Goal: Task Accomplishment & Management: Manage account settings

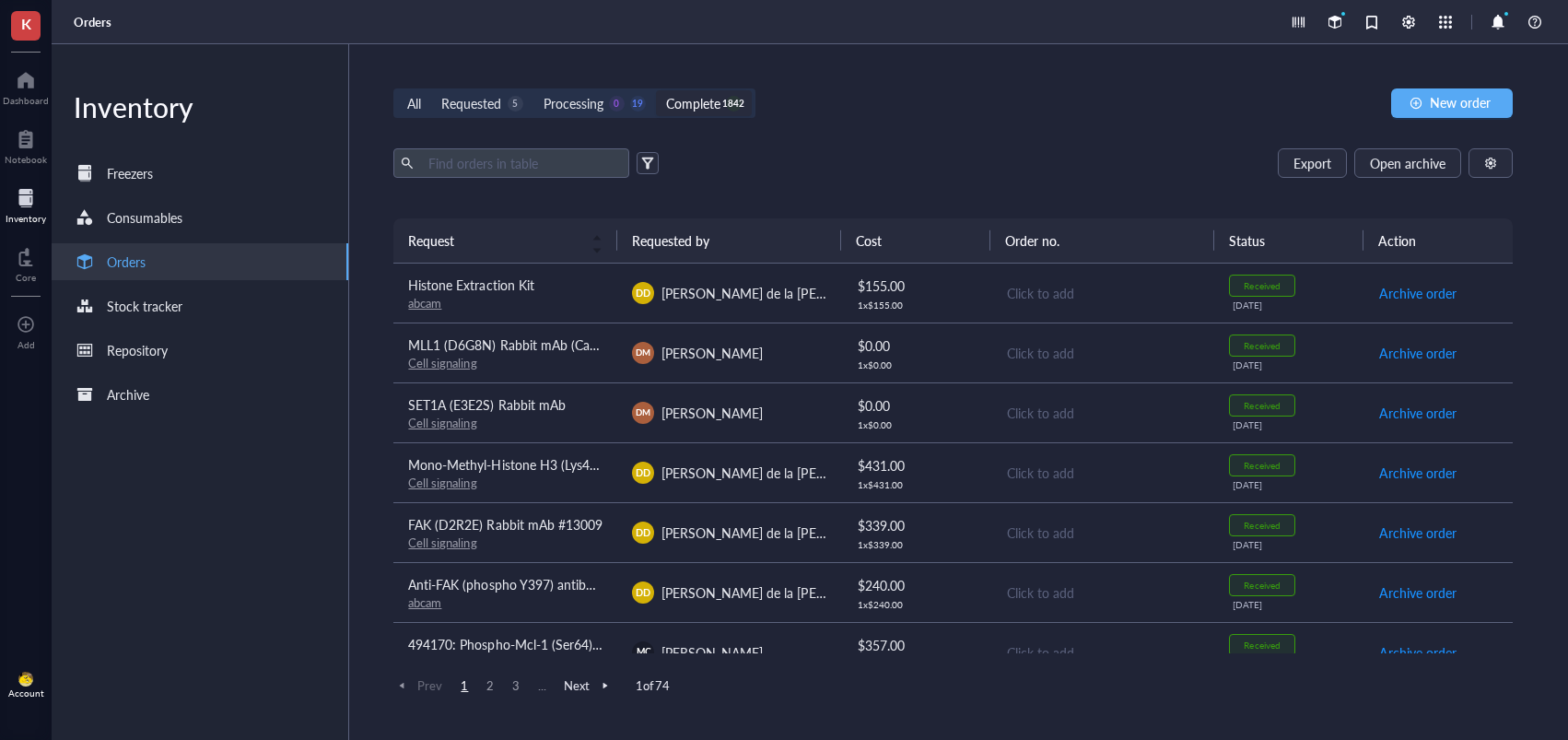
click at [488, 112] on div "Requested" at bounding box center [471, 103] width 60 height 20
click at [432, 91] on input "Requested 5" at bounding box center [432, 91] width 0 height 0
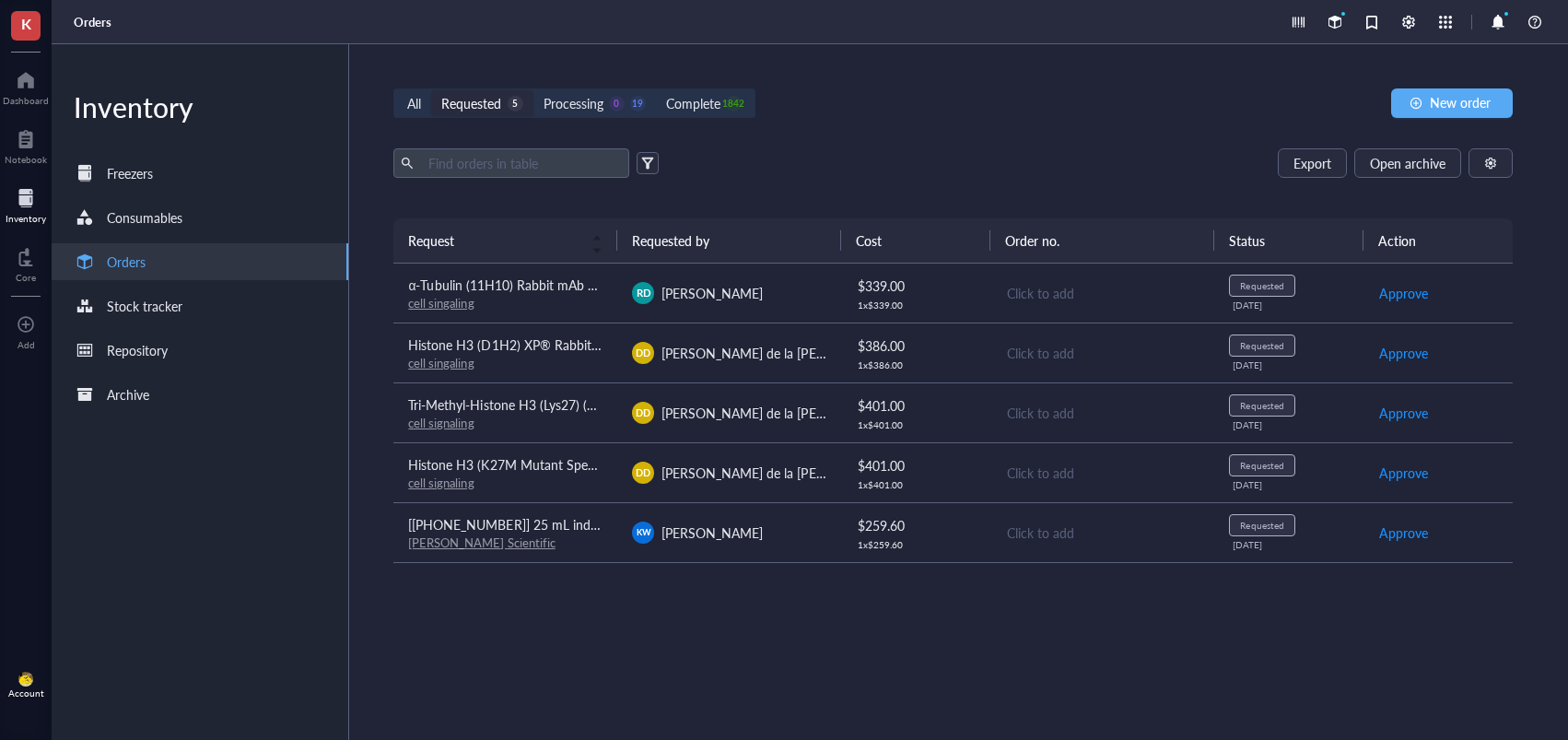
click at [577, 539] on div "[PERSON_NAME] Scientific" at bounding box center [505, 542] width 194 height 17
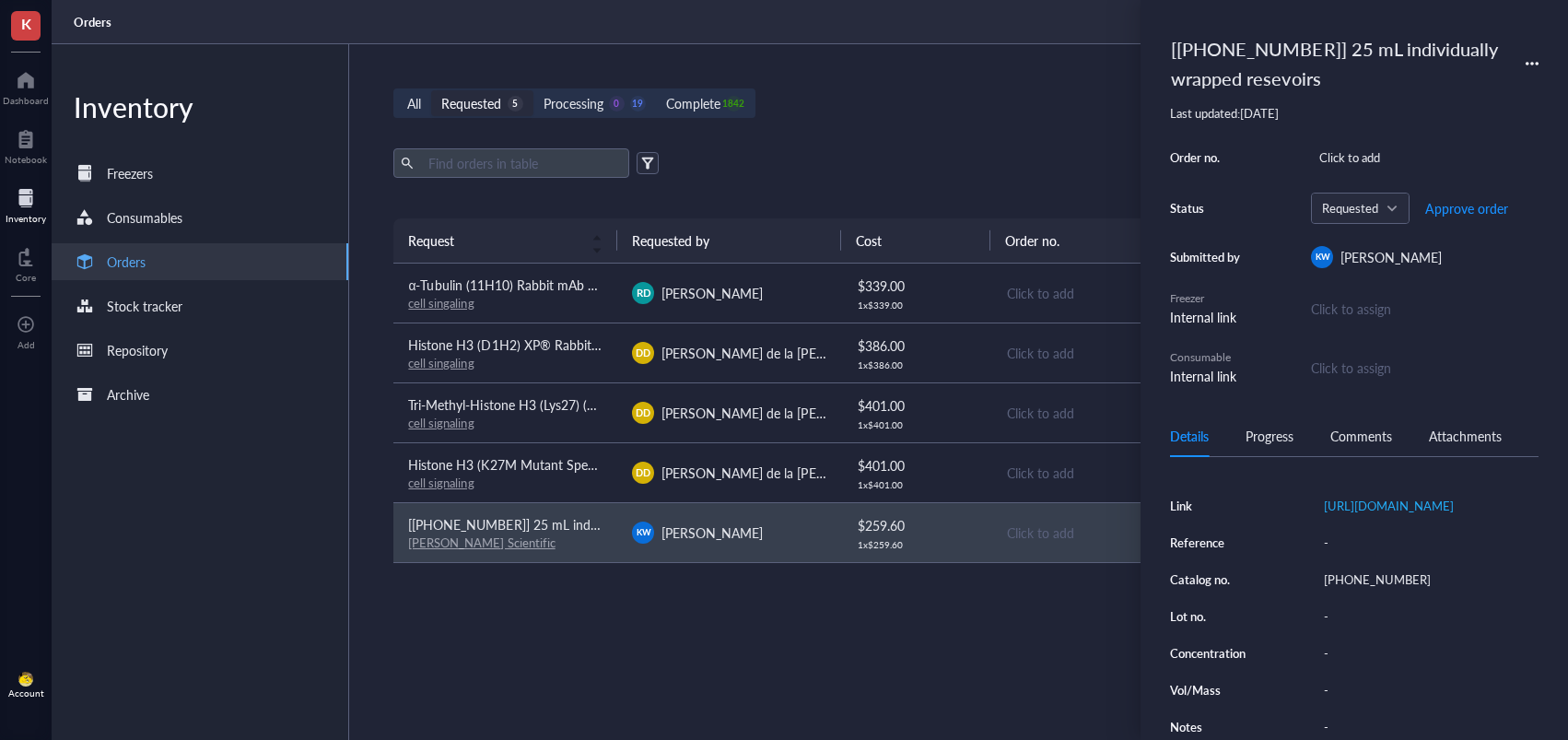
scroll to position [257, 0]
click at [1355, 592] on div "03-449-258" at bounding box center [1427, 579] width 223 height 26
click at [1356, 591] on input "03-449-258" at bounding box center [1361, 579] width 89 height 24
click at [1453, 206] on span "Approve order" at bounding box center [1467, 208] width 83 height 15
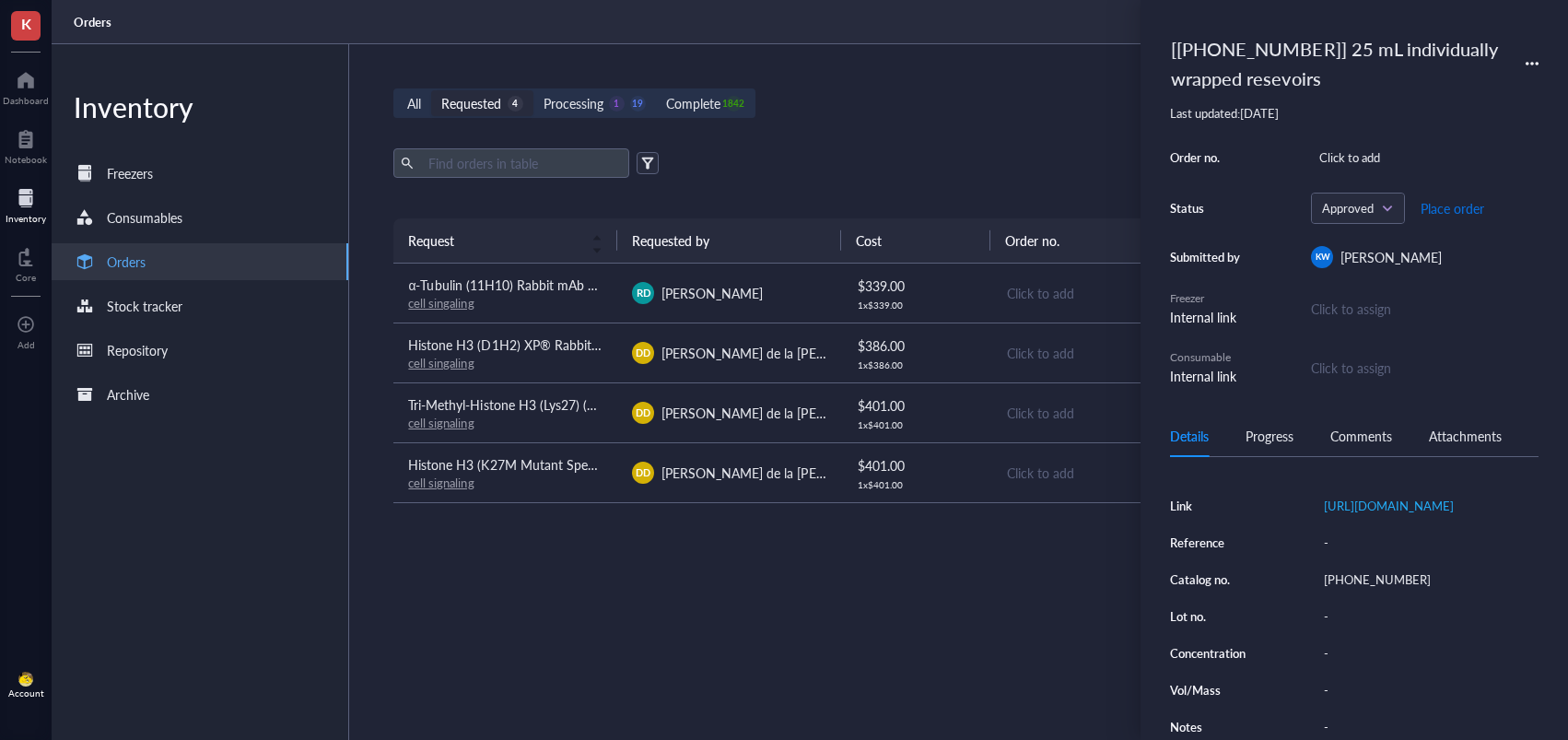
drag, startPoint x: 1446, startPoint y: 205, endPoint x: 1173, endPoint y: 423, distance: 349.4
click at [1446, 206] on span "Place order" at bounding box center [1453, 208] width 64 height 15
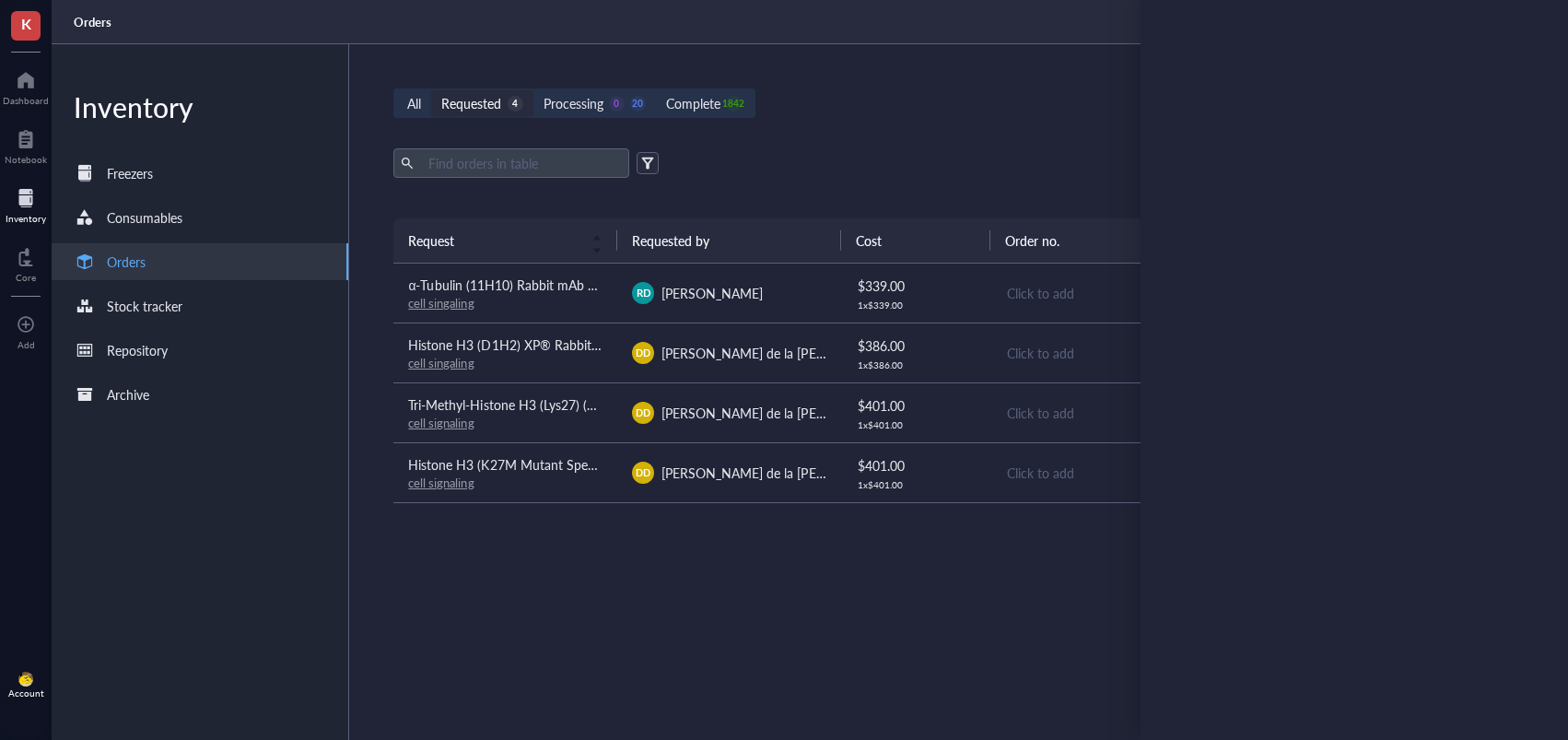
click at [572, 479] on div "cell signaling" at bounding box center [505, 483] width 194 height 17
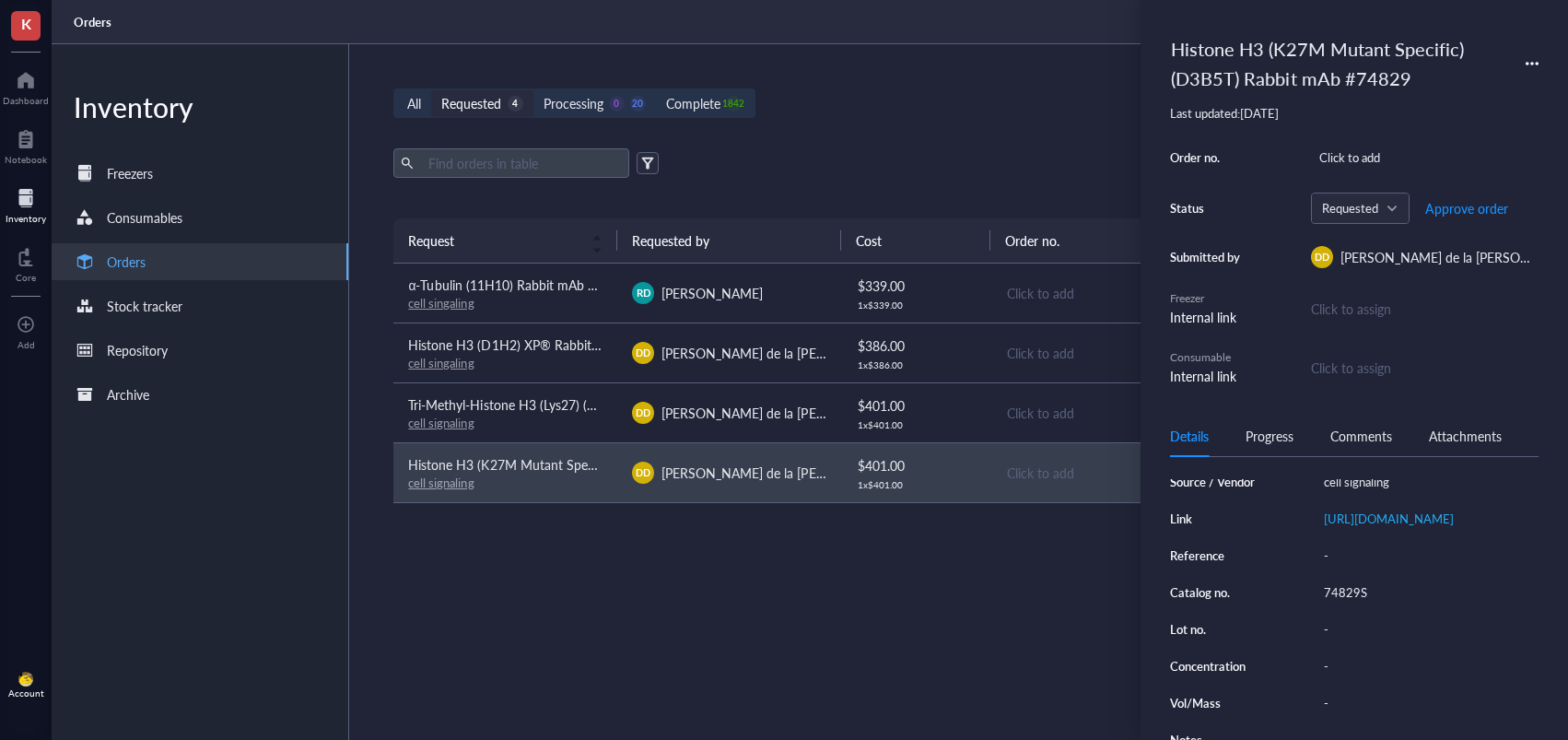
scroll to position [271, 0]
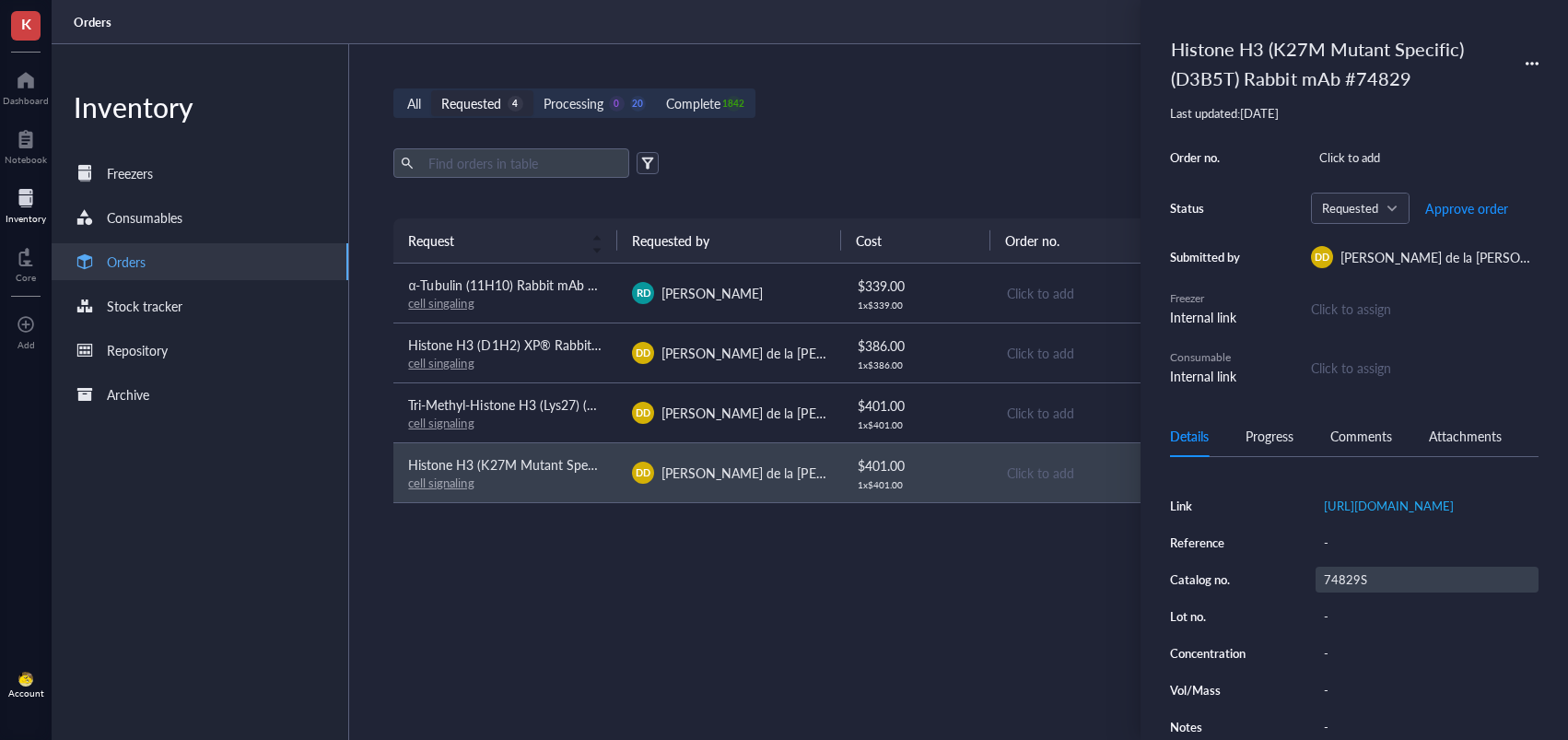
click at [1352, 558] on div "Source / Vendor cell signaling Link https://www.cellsignal.com/products/primary…" at bounding box center [1354, 598] width 369 height 284
click at [1351, 568] on div "74829S" at bounding box center [1427, 579] width 223 height 26
click at [1348, 571] on input "74829S" at bounding box center [1346, 579] width 59 height 24
click at [1456, 226] on div "Order no. Click to add Status Requested Approve order Submitted by DD Daniel de…" at bounding box center [1354, 265] width 369 height 241
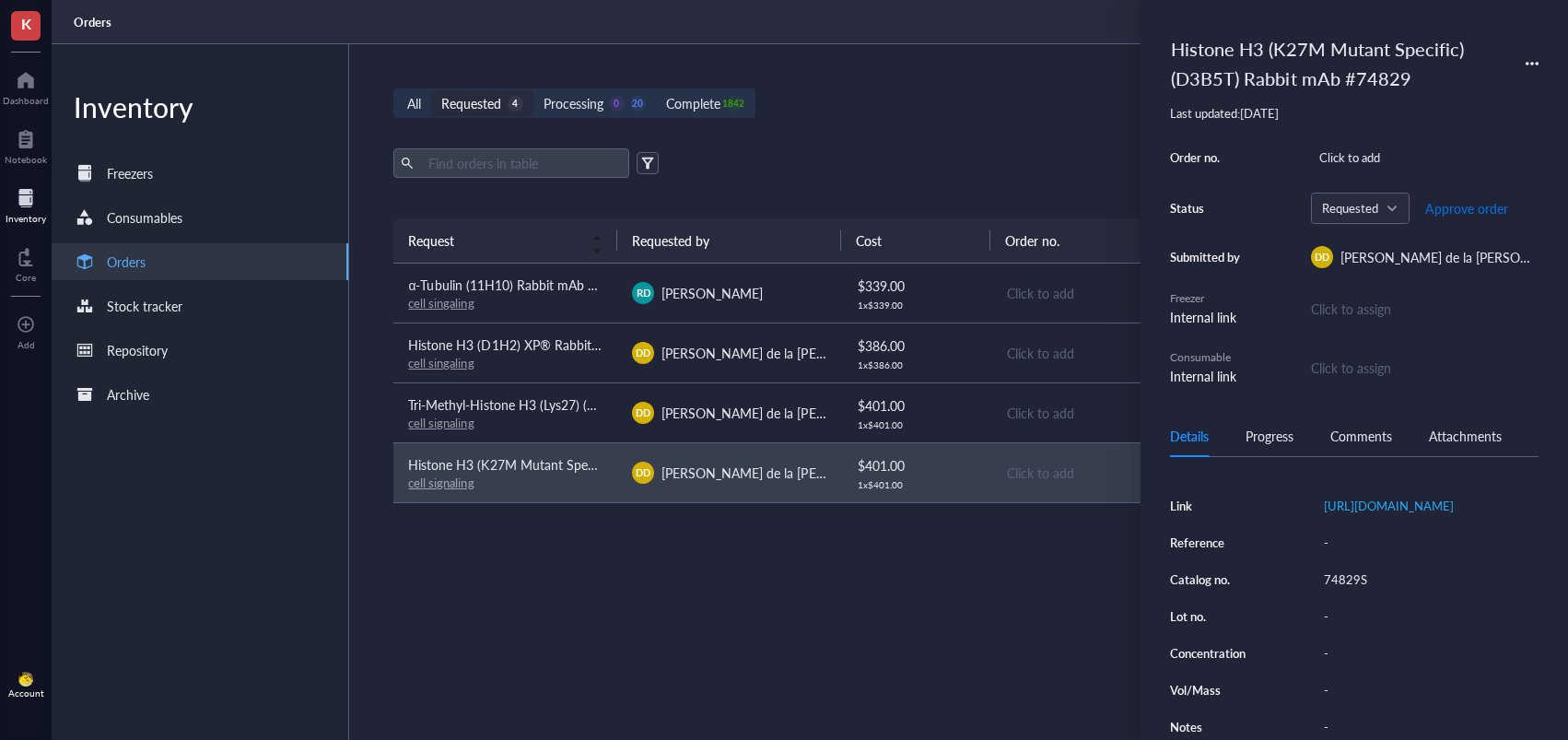
click at [1453, 210] on span "Approve order" at bounding box center [1467, 208] width 83 height 15
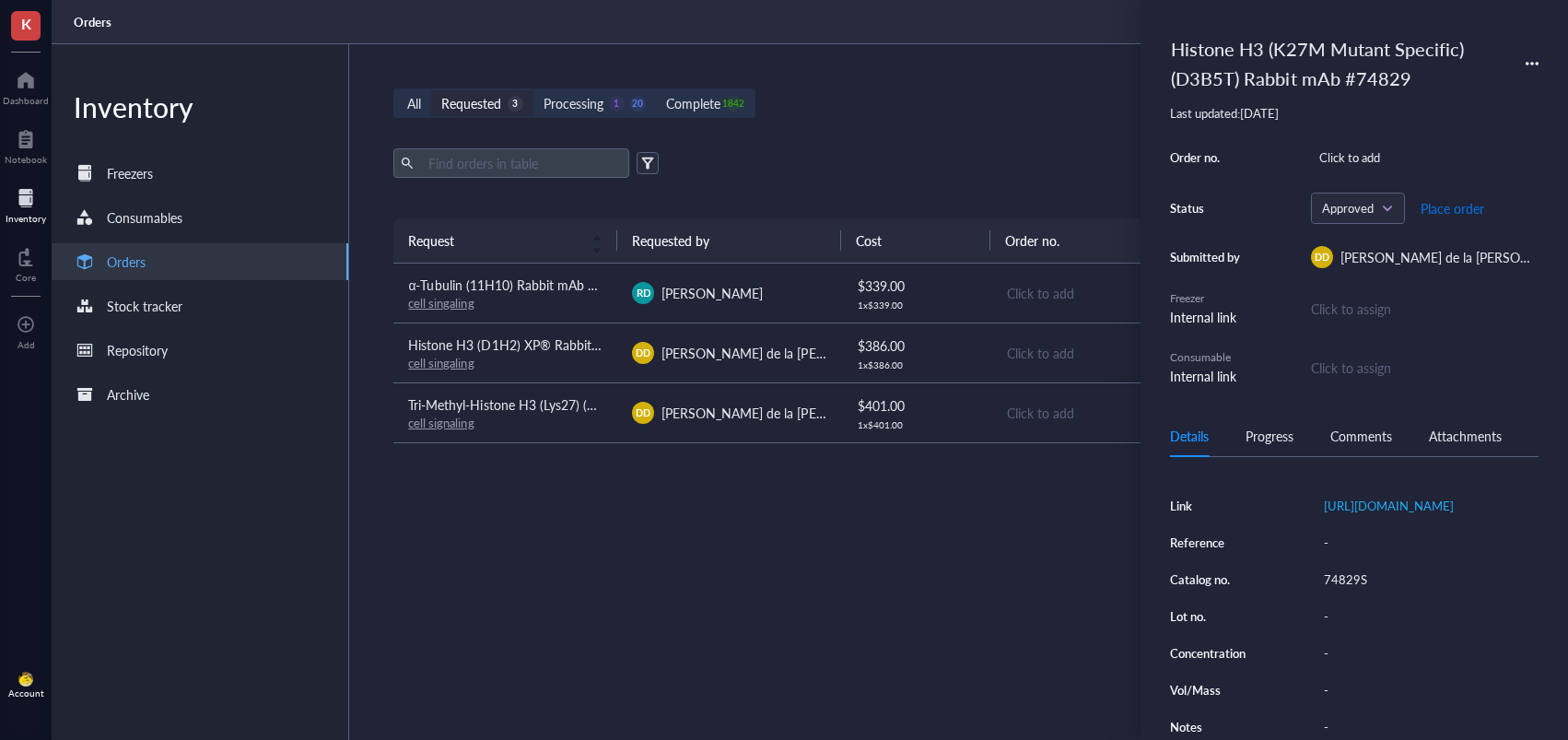
click at [1453, 210] on span "Place order" at bounding box center [1453, 208] width 64 height 15
click at [835, 402] on td "DD Daniel de la Nava" at bounding box center [729, 412] width 224 height 60
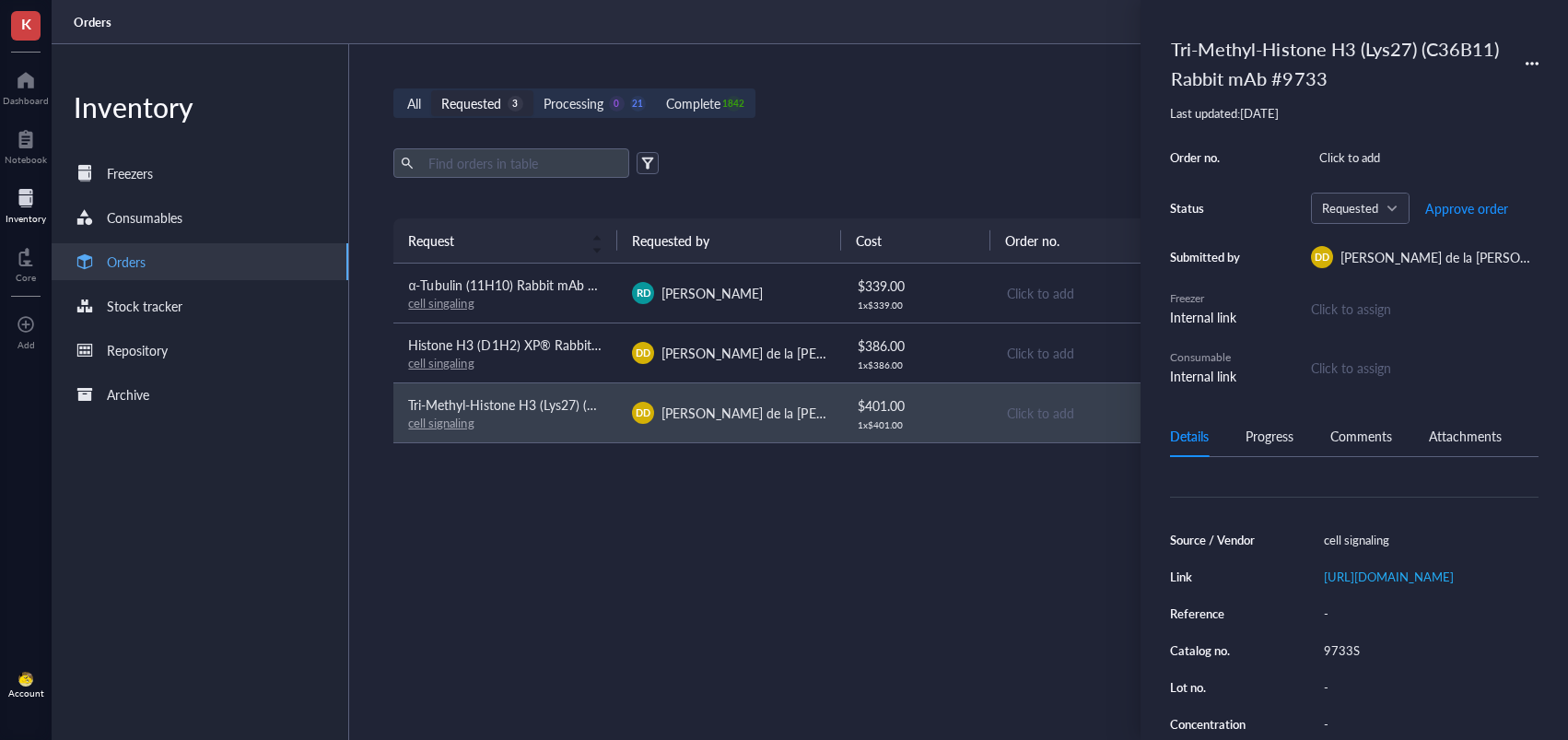
scroll to position [176, 0]
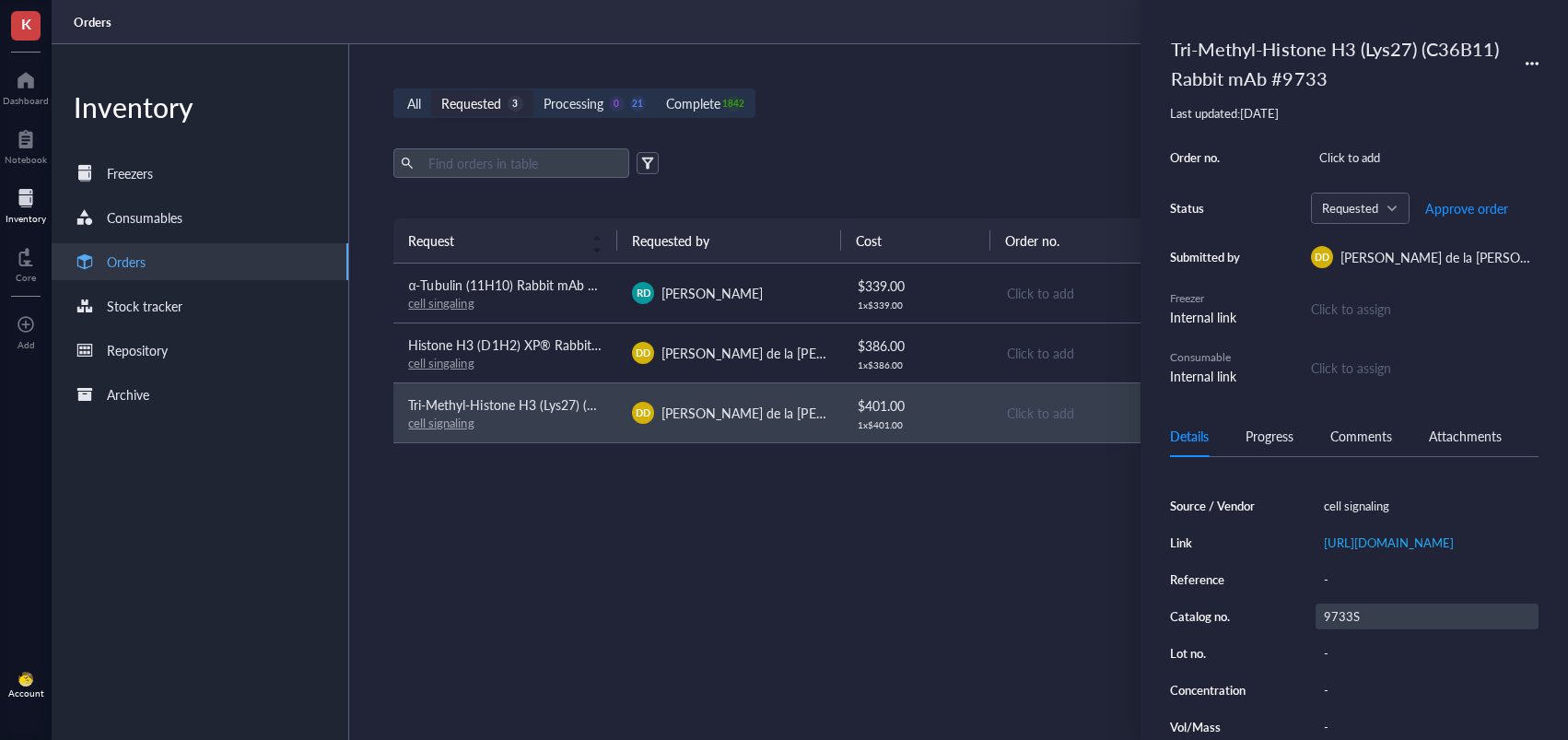
click at [1357, 629] on div "9733S" at bounding box center [1427, 616] width 223 height 26
click at [1357, 628] on input "9733S" at bounding box center [1344, 616] width 55 height 24
click at [1440, 211] on span "Approve order" at bounding box center [1467, 208] width 83 height 15
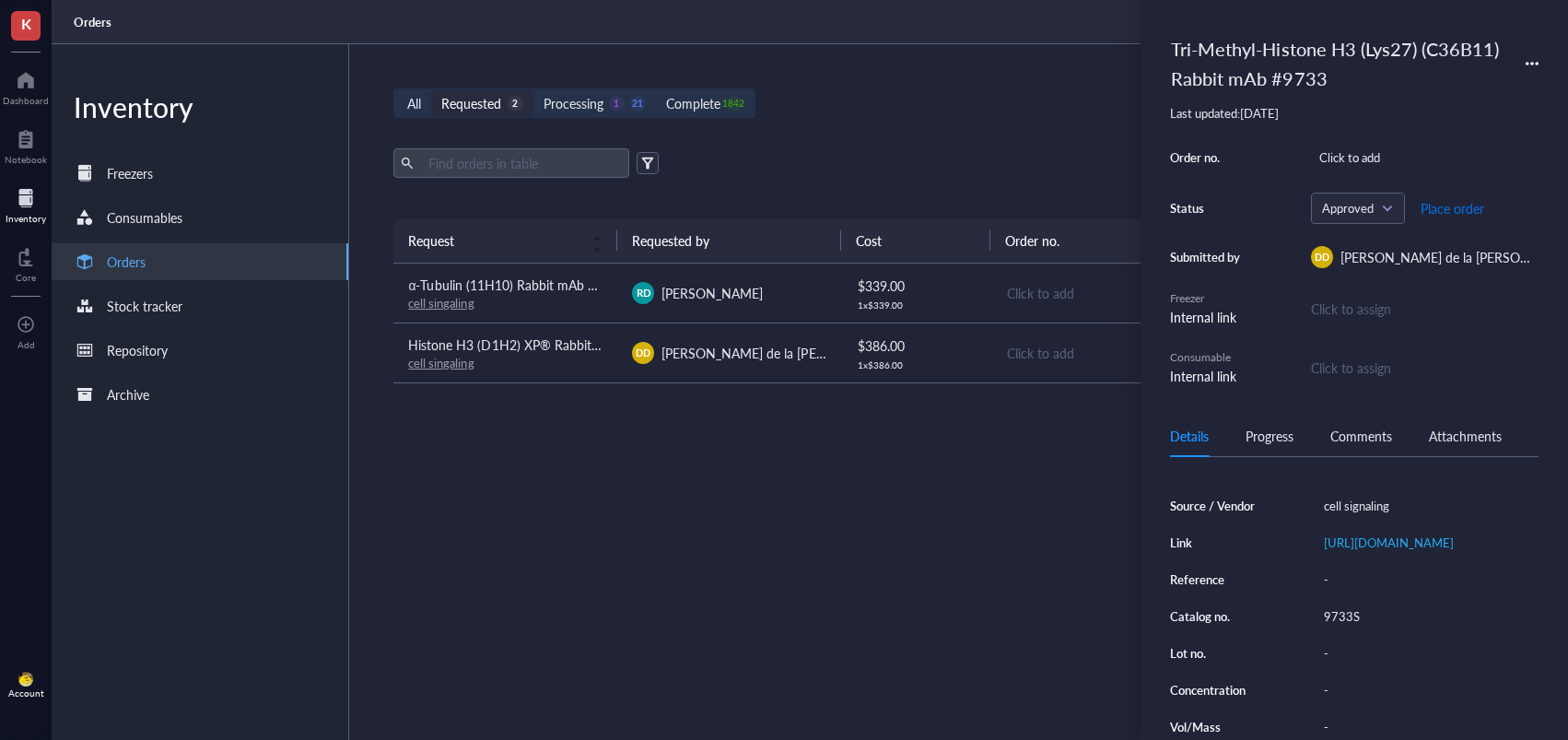
click at [1440, 211] on span "Place order" at bounding box center [1453, 208] width 64 height 15
click at [717, 353] on span "[PERSON_NAME] de la [PERSON_NAME]" at bounding box center [780, 353] width 237 height 18
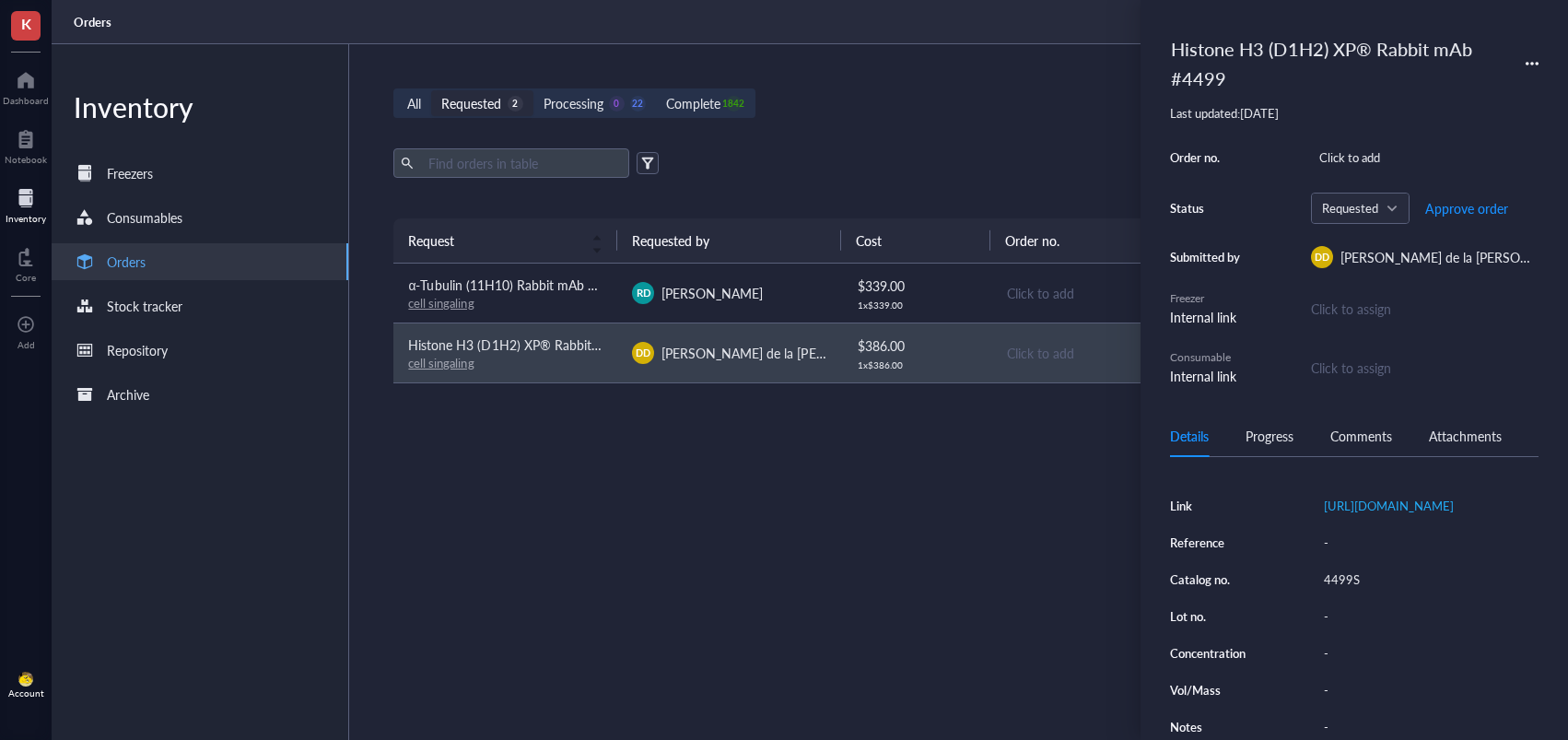
scroll to position [254, 0]
click at [1341, 568] on div "4499S" at bounding box center [1427, 579] width 223 height 26
click at [1473, 207] on span "Approve order" at bounding box center [1467, 208] width 83 height 15
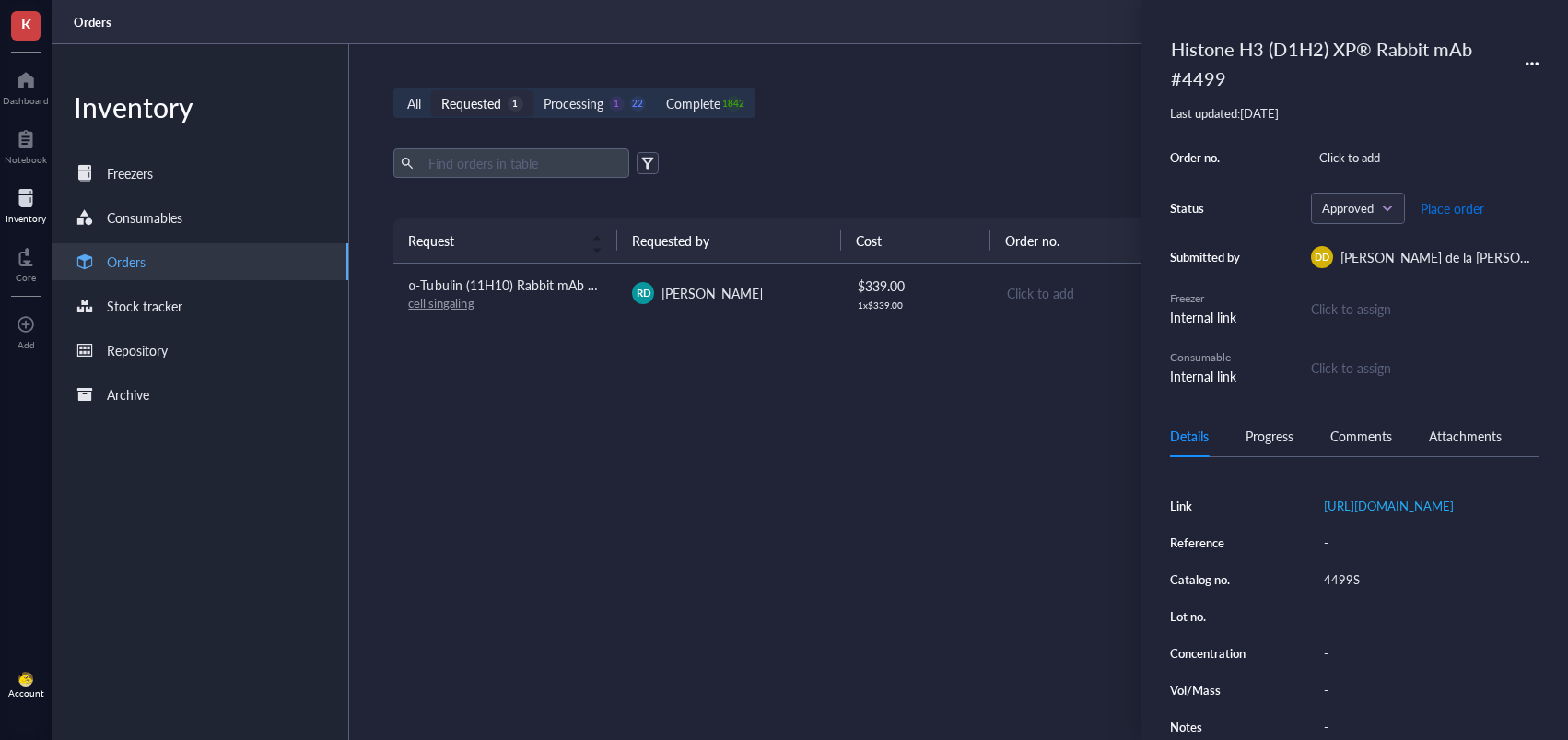
click at [1441, 211] on span "Place order" at bounding box center [1453, 208] width 64 height 15
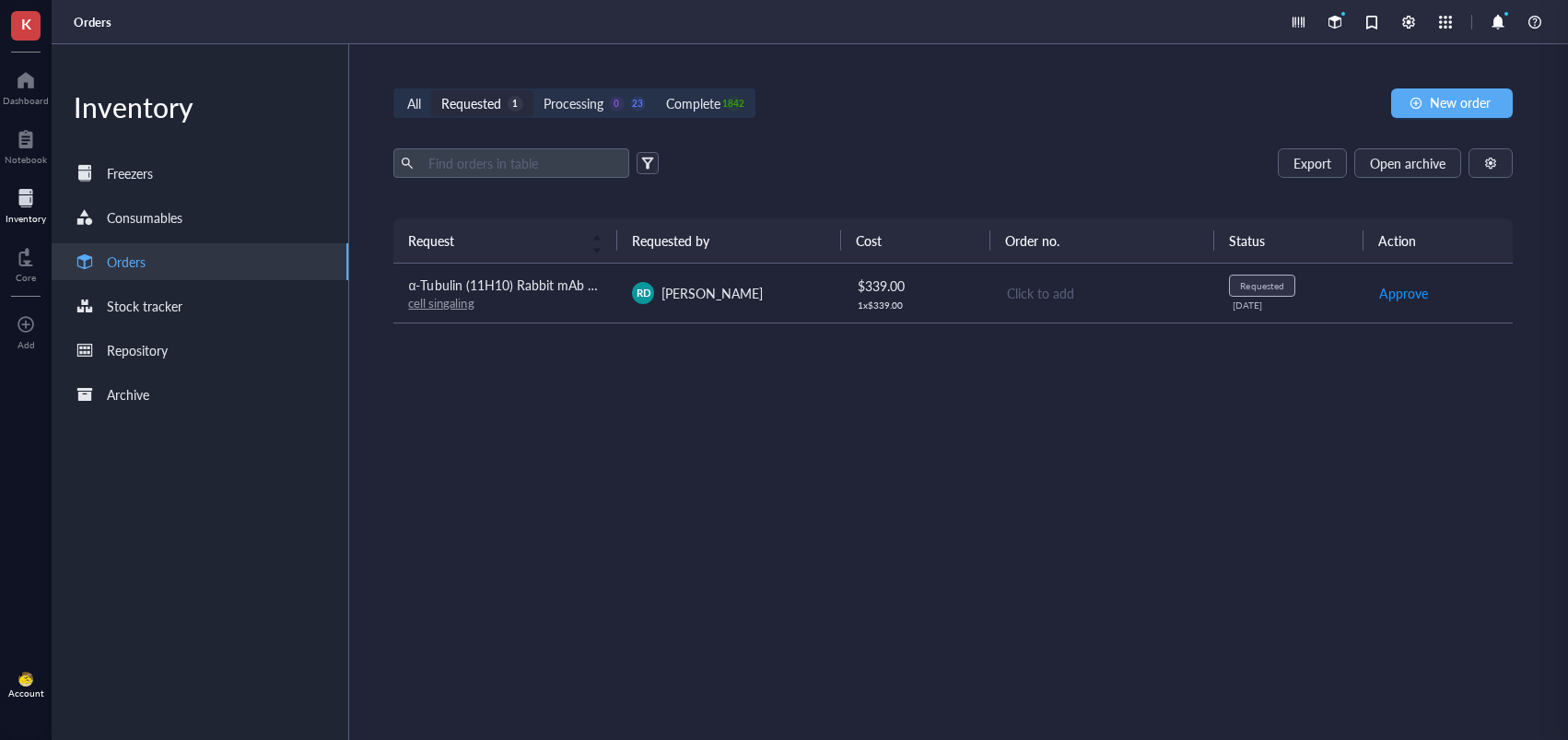
click at [746, 302] on div "RD Robert Doherty" at bounding box center [729, 293] width 194 height 22
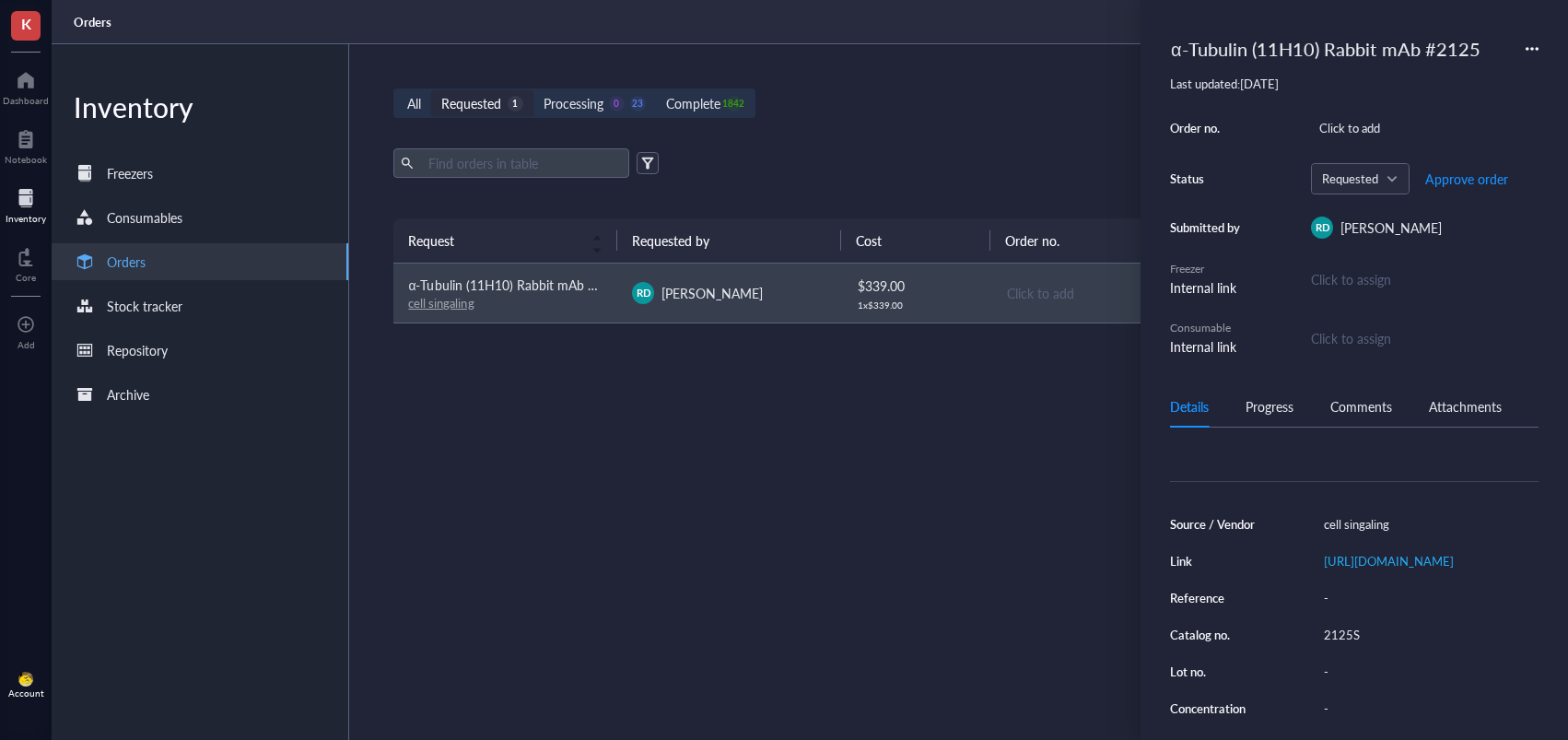
scroll to position [150, 0]
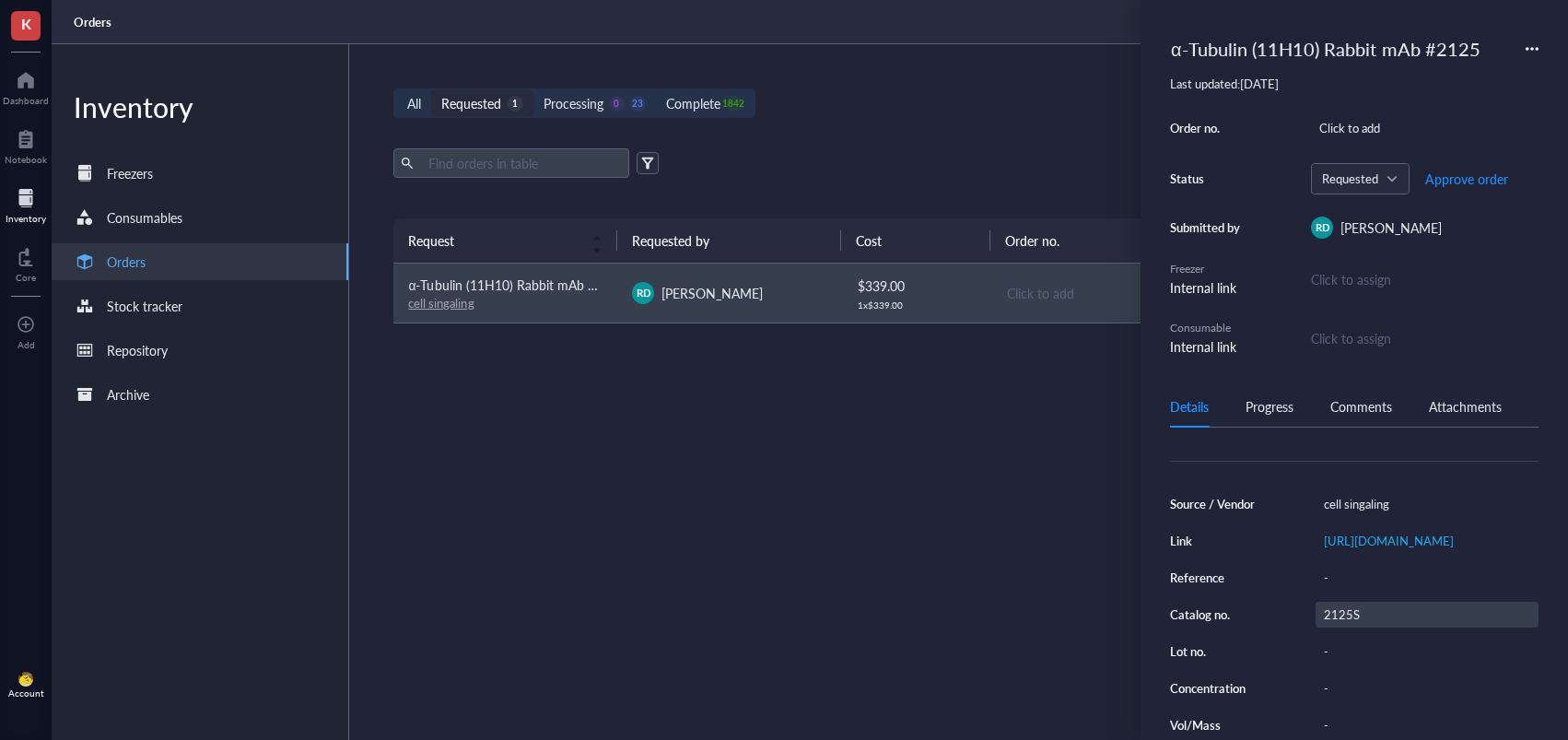
click at [1326, 627] on div "2125S" at bounding box center [1427, 614] width 223 height 26
click at [1343, 626] on input "2125S" at bounding box center [1344, 614] width 55 height 24
click at [1447, 177] on span "Approve order" at bounding box center [1467, 178] width 83 height 15
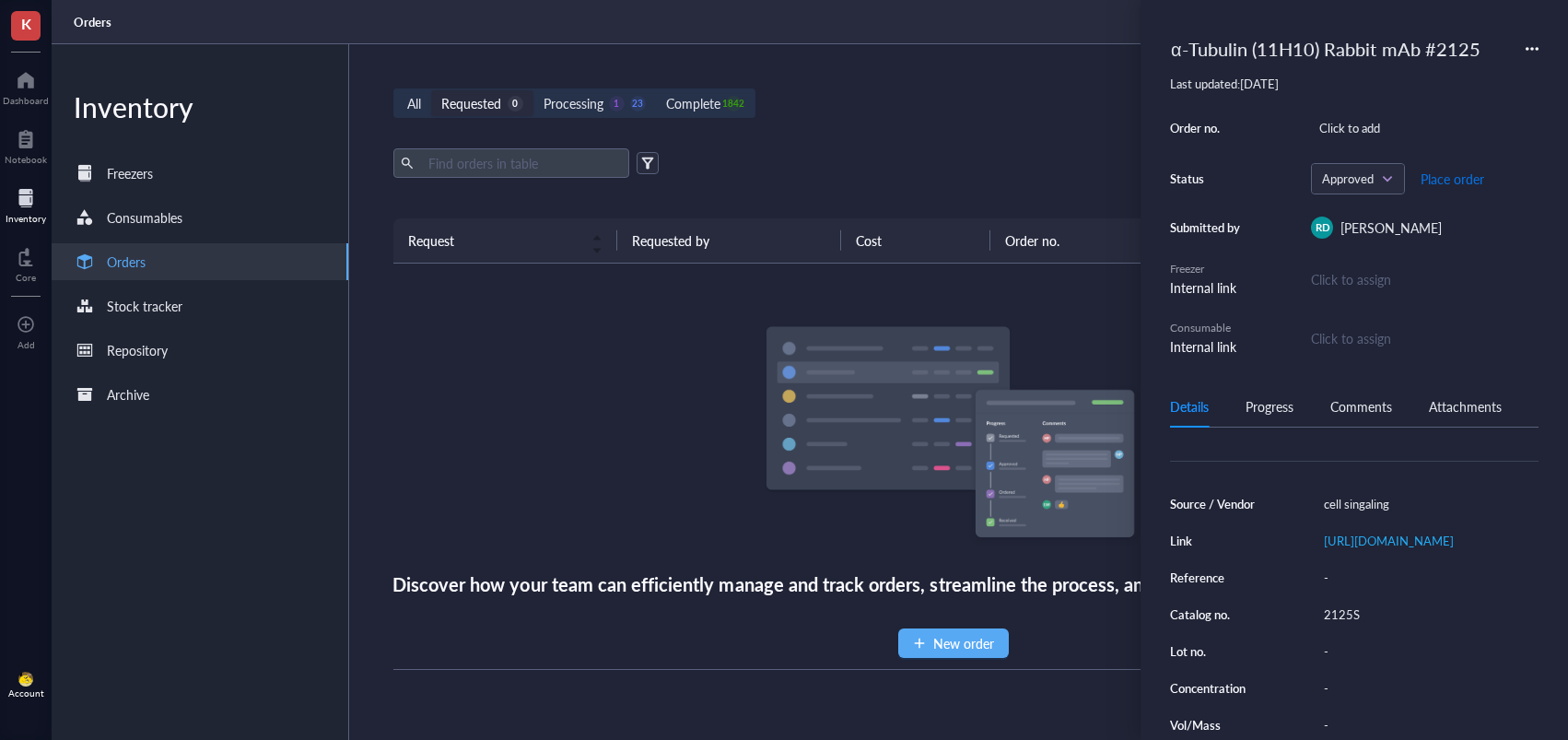
drag, startPoint x: 1440, startPoint y: 176, endPoint x: 988, endPoint y: 156, distance: 452.4
click at [1440, 176] on span "Place order" at bounding box center [1453, 178] width 64 height 15
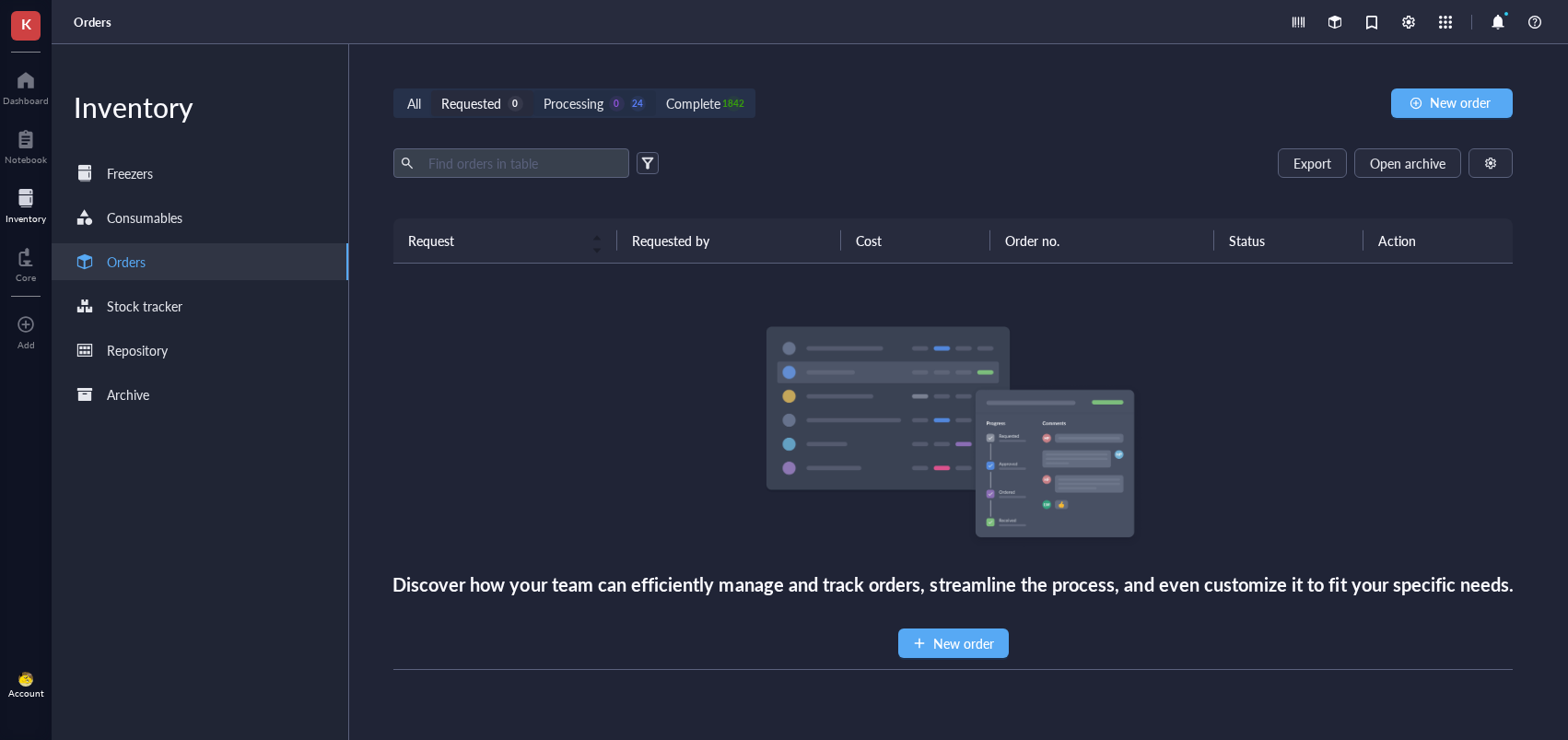
click at [567, 104] on div "Processing" at bounding box center [573, 103] width 60 height 20
click at [533, 91] on input "Processing 0 24" at bounding box center [533, 91] width 0 height 0
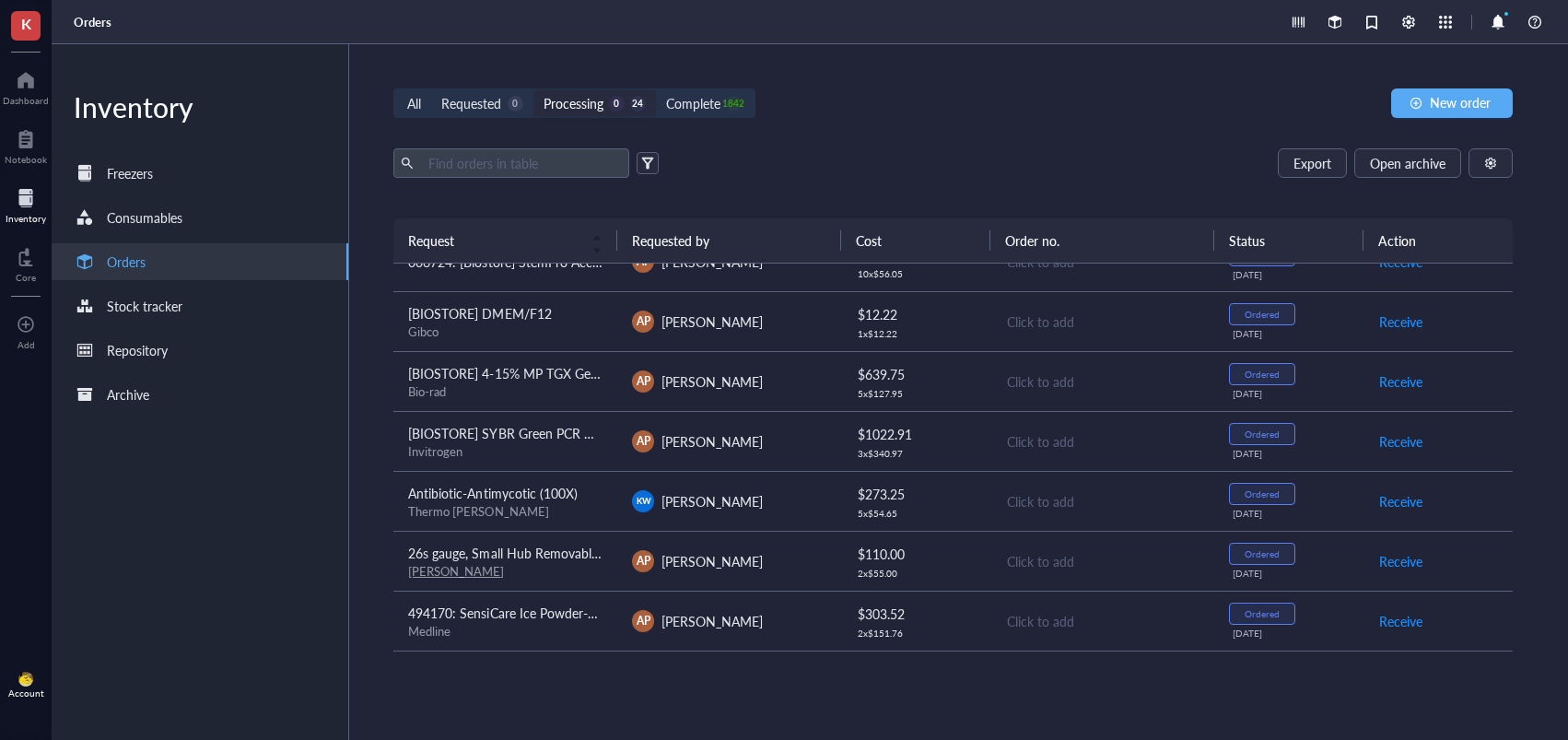
scroll to position [491, 0]
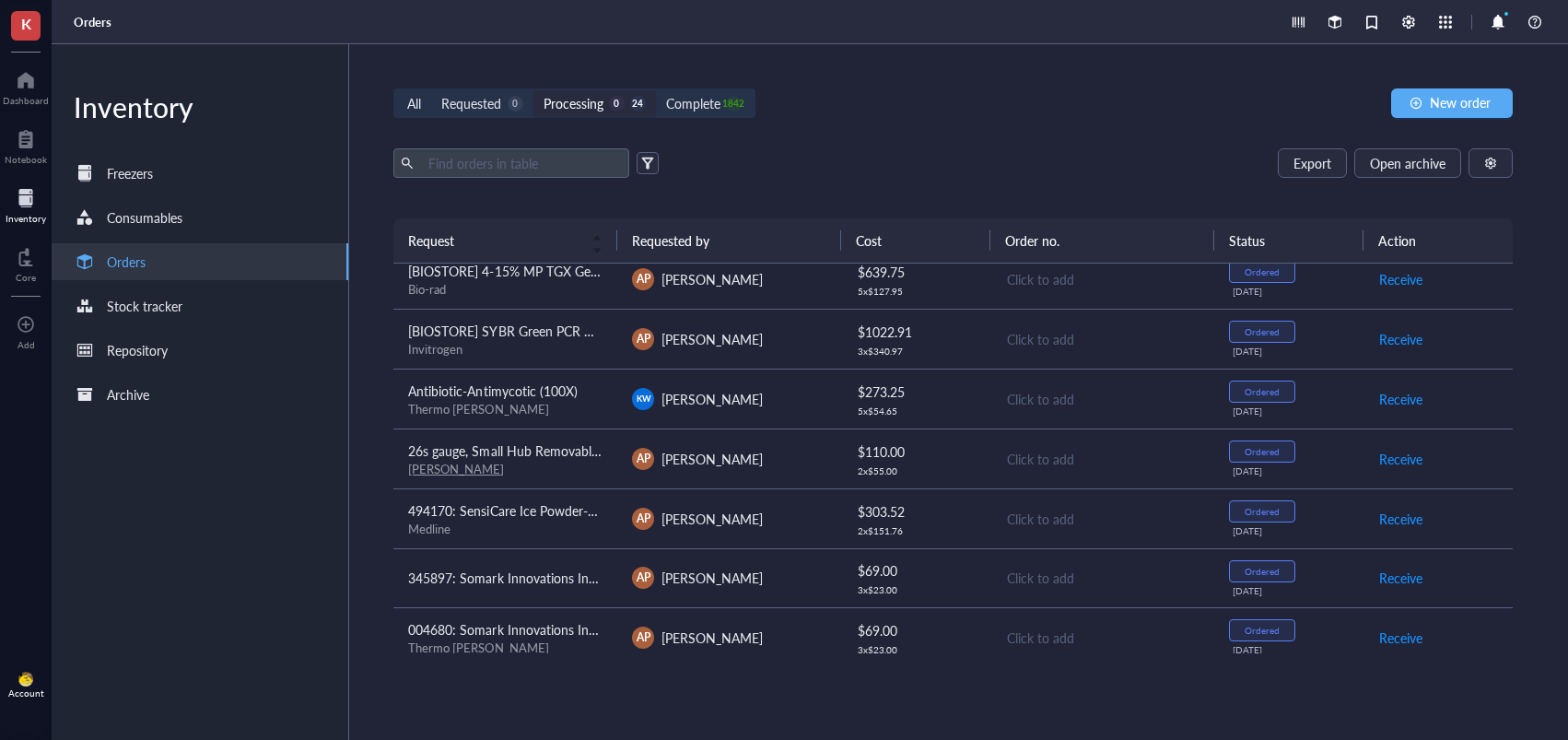
click at [820, 464] on div "AP [PERSON_NAME]" at bounding box center [729, 459] width 194 height 22
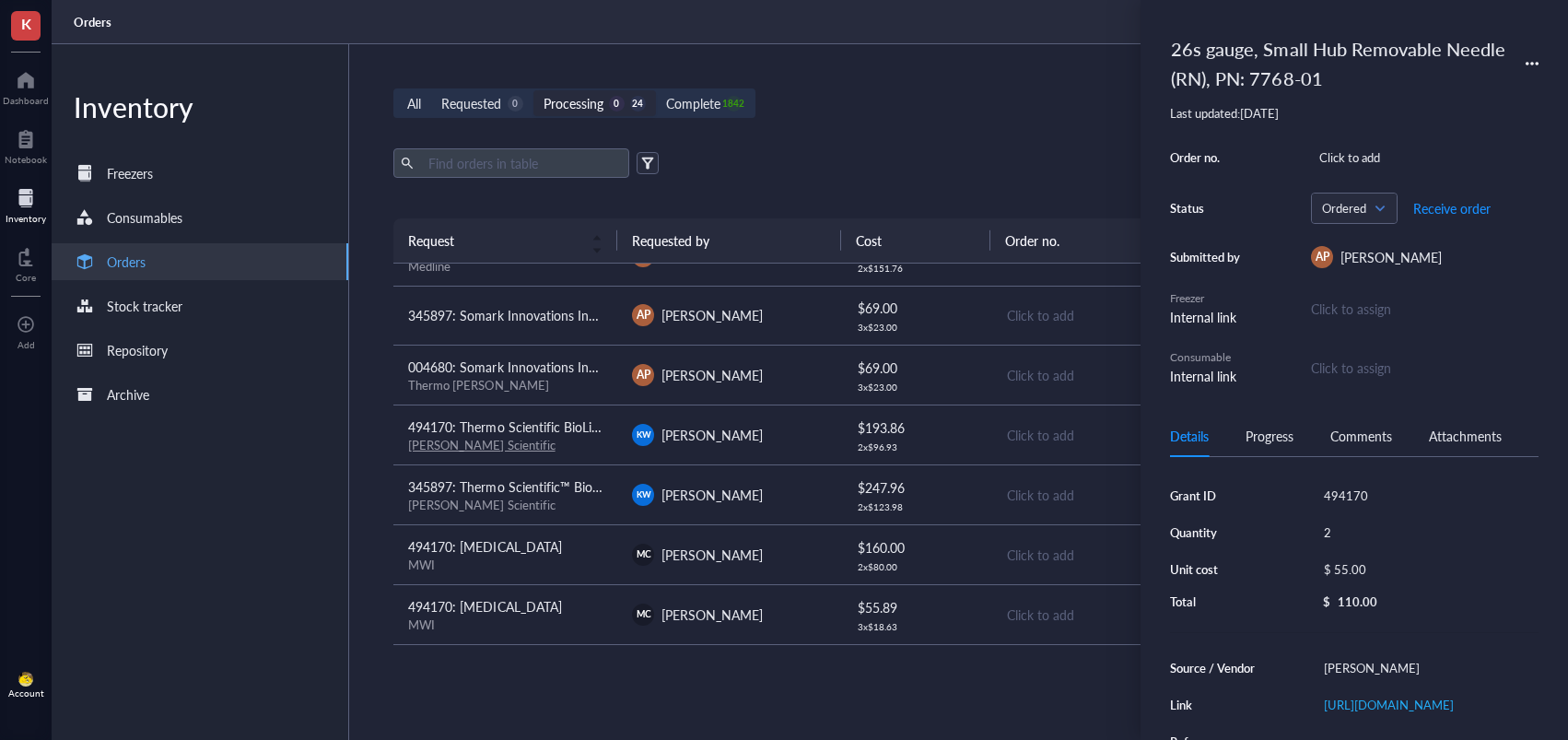
scroll to position [765, 0]
